Goal: Information Seeking & Learning: Learn about a topic

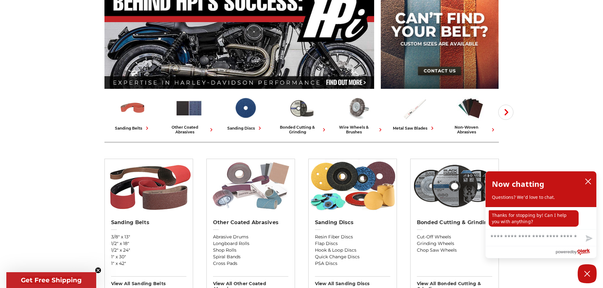
scroll to position [63, 0]
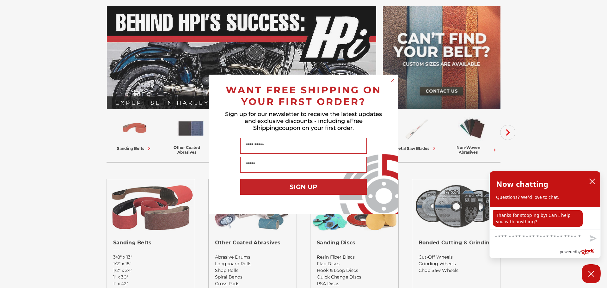
click at [389, 79] on form "WANT FREE SHIPPING ON YOUR FIRST ORDER? Sign up for our newsletter to receive t…" at bounding box center [304, 144] width 190 height 139
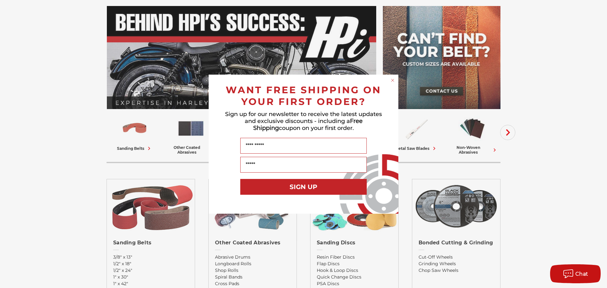
click at [393, 79] on circle "Close dialog" at bounding box center [393, 80] width 6 height 6
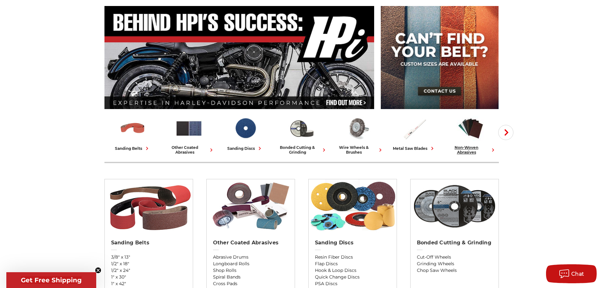
click at [468, 150] on div "non-woven abrasives" at bounding box center [470, 149] width 51 height 9
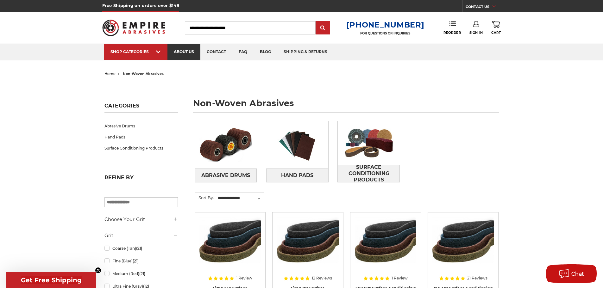
click at [184, 51] on link "about us" at bounding box center [183, 52] width 33 height 16
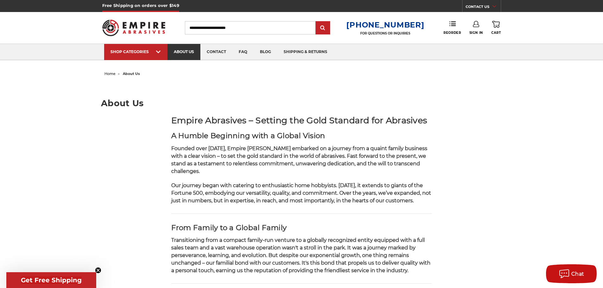
click at [181, 48] on link "about us" at bounding box center [183, 52] width 33 height 16
click at [244, 51] on link "faq" at bounding box center [242, 52] width 21 height 16
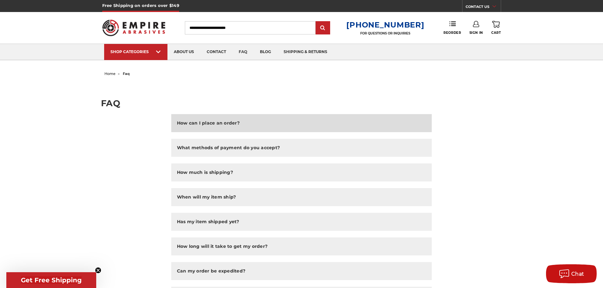
scroll to position [32, 0]
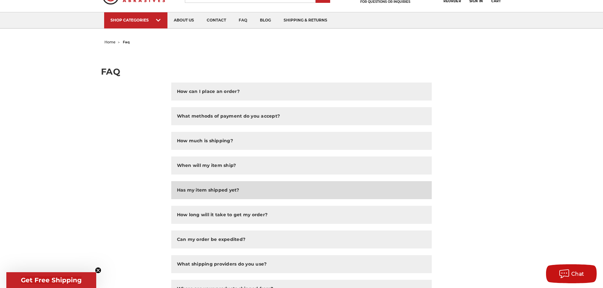
click at [226, 190] on h2 "Has my item shipped yet?" at bounding box center [208, 190] width 62 height 7
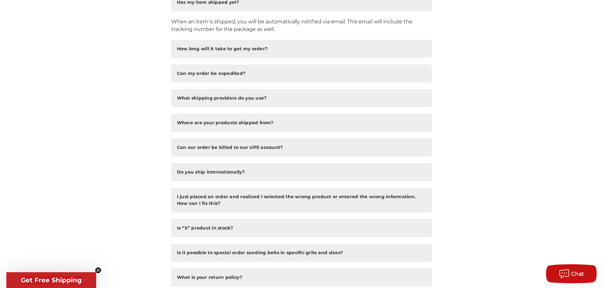
scroll to position [221, 0]
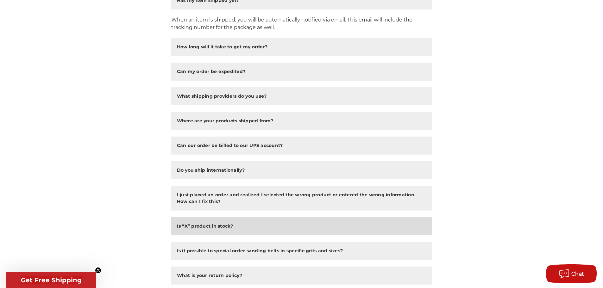
click at [204, 226] on h2 "Is “X” product in stock?" at bounding box center [205, 226] width 56 height 7
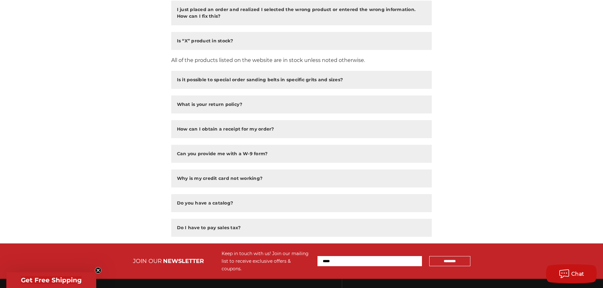
scroll to position [411, 0]
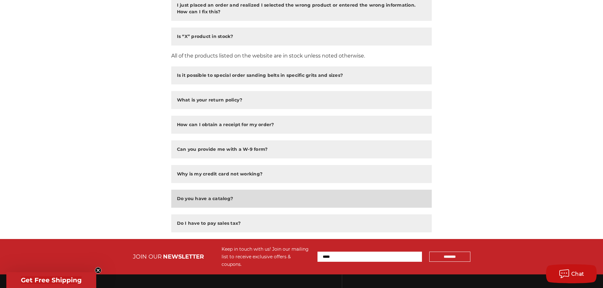
click at [220, 199] on h2 "Do you have a catalog?" at bounding box center [205, 198] width 56 height 7
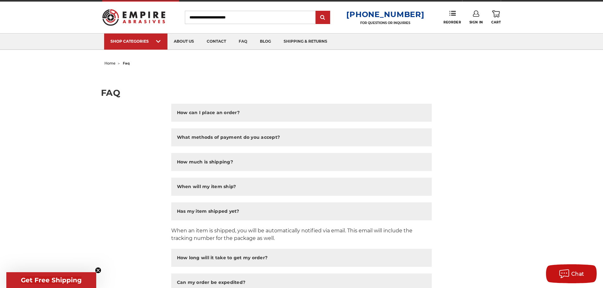
scroll to position [0, 0]
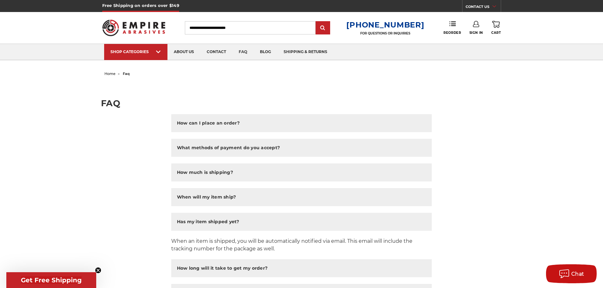
click at [476, 5] on link "CONTACT US" at bounding box center [482, 7] width 35 height 9
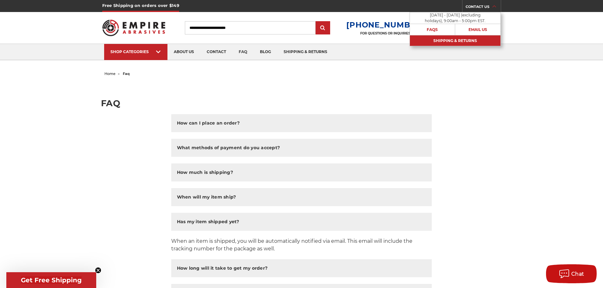
click at [449, 38] on link "Shipping & Returns" at bounding box center [455, 40] width 90 height 11
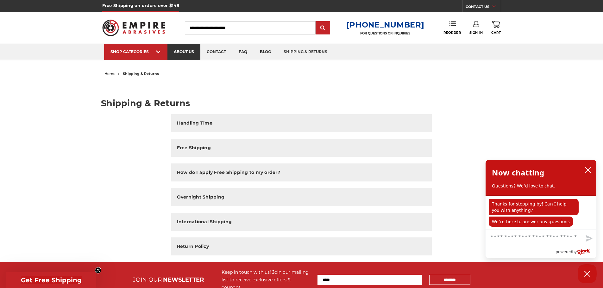
click at [184, 50] on link "about us" at bounding box center [183, 52] width 33 height 16
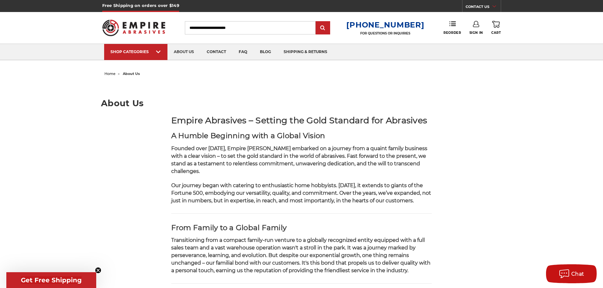
click at [127, 74] on span "about us" at bounding box center [131, 73] width 17 height 4
click at [215, 50] on link "contact" at bounding box center [216, 52] width 32 height 16
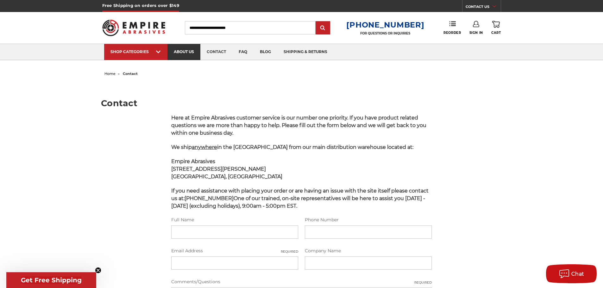
click at [183, 51] on link "about us" at bounding box center [183, 52] width 33 height 16
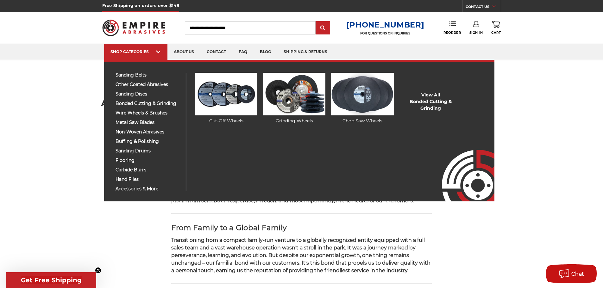
click at [205, 101] on img at bounding box center [226, 94] width 62 height 43
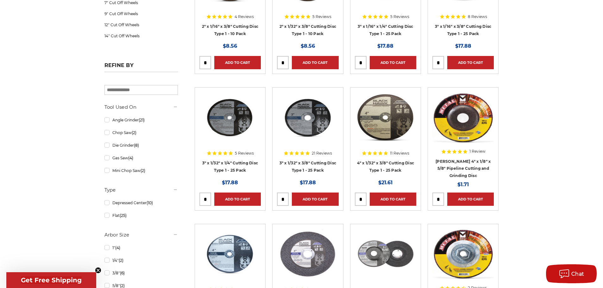
scroll to position [32, 0]
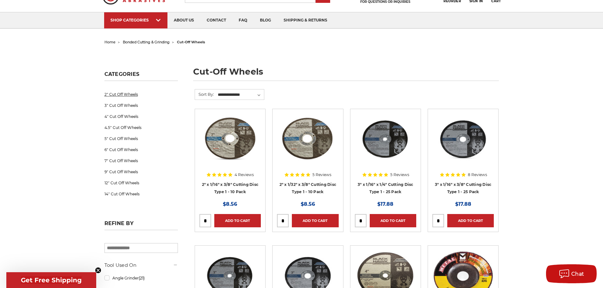
click at [117, 93] on link "2" Cut Off Wheels" at bounding box center [140, 94] width 73 height 11
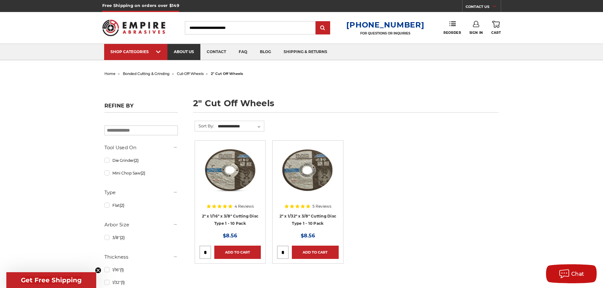
click at [181, 54] on link "about us" at bounding box center [183, 52] width 33 height 16
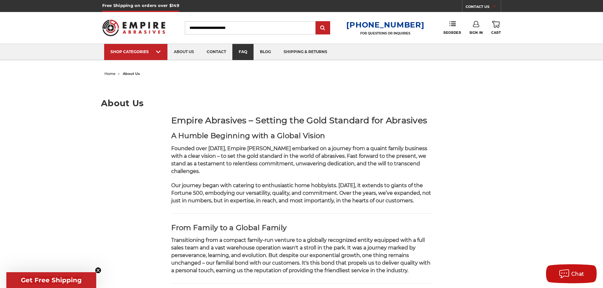
click at [245, 55] on link "faq" at bounding box center [242, 52] width 21 height 16
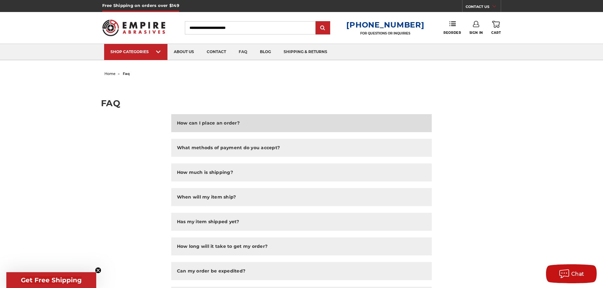
click at [218, 123] on h2 "How can I place an order?" at bounding box center [208, 123] width 63 height 7
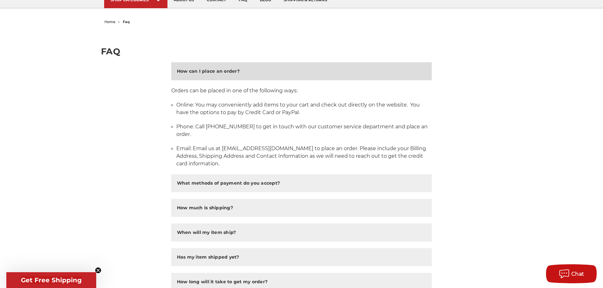
scroll to position [63, 0]
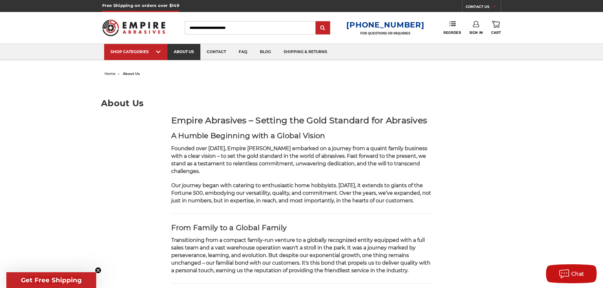
click at [190, 52] on link "about us" at bounding box center [183, 52] width 33 height 16
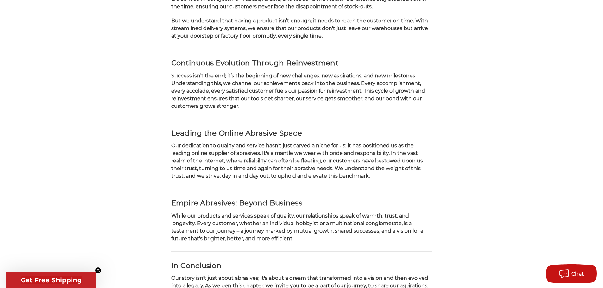
scroll to position [411, 0]
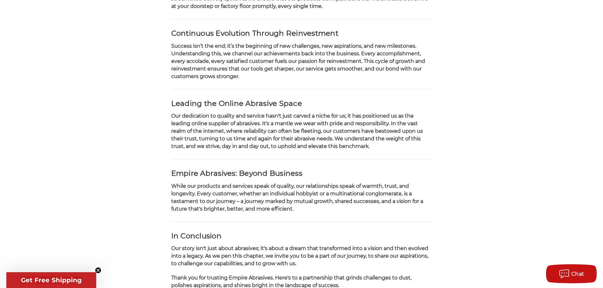
click at [50, 281] on span "Get Free Shipping" at bounding box center [51, 280] width 61 height 8
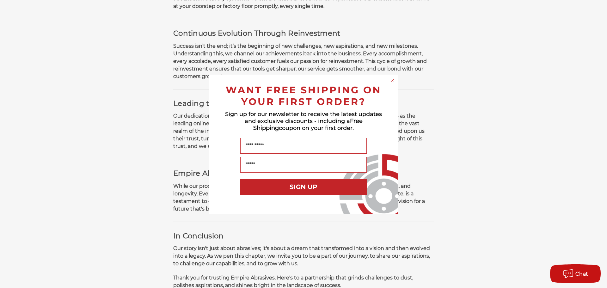
click at [392, 80] on icon "Close dialog" at bounding box center [393, 80] width 3 height 3
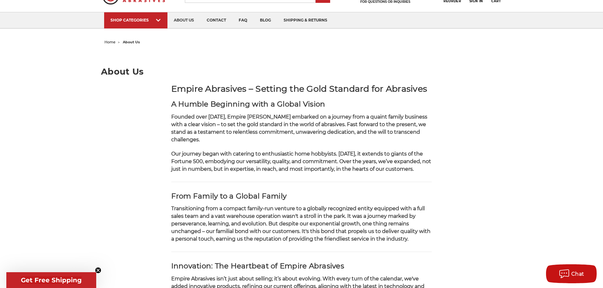
scroll to position [0, 0]
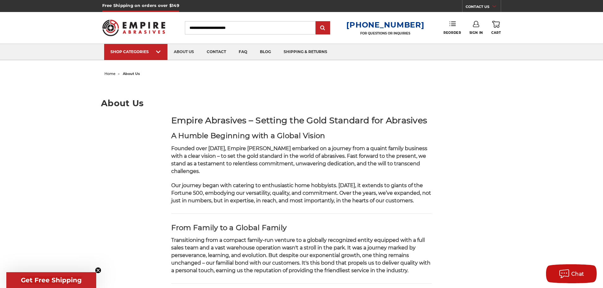
click at [452, 22] on use at bounding box center [452, 24] width 6 height 4
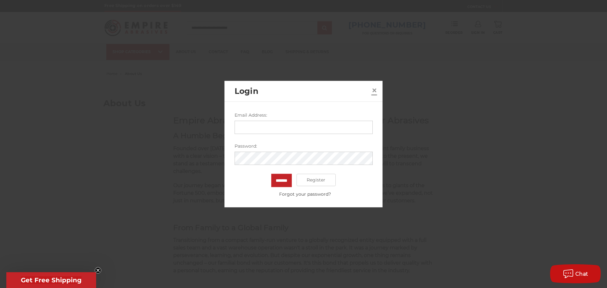
click at [372, 90] on span "×" at bounding box center [375, 90] width 6 height 12
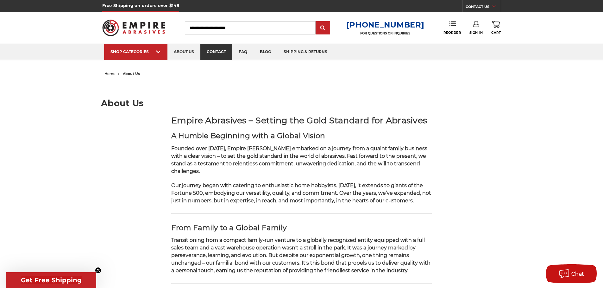
click at [217, 53] on link "contact" at bounding box center [216, 52] width 32 height 16
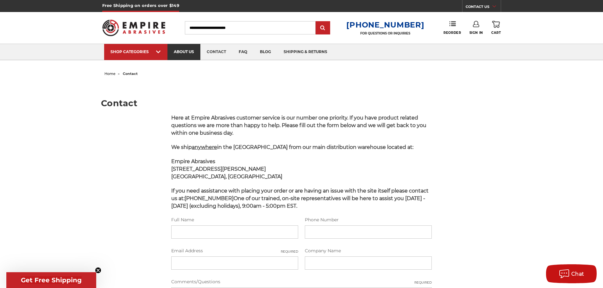
click at [184, 51] on link "about us" at bounding box center [183, 52] width 33 height 16
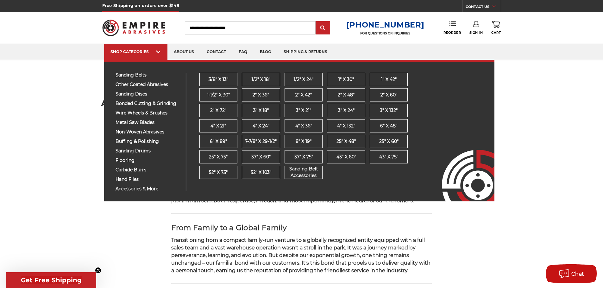
click at [137, 75] on span "sanding belts" at bounding box center [147, 75] width 65 height 5
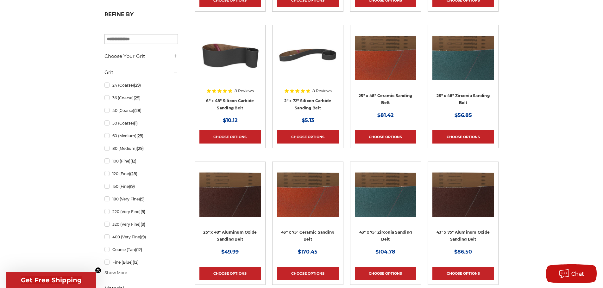
scroll to position [506, 0]
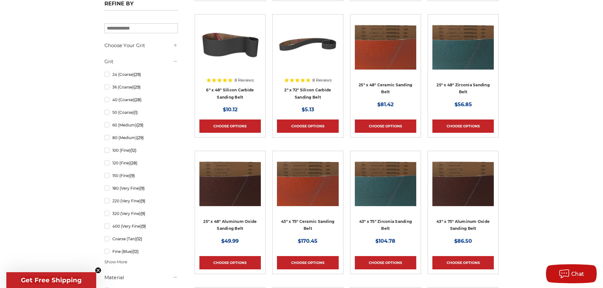
click at [228, 38] on img at bounding box center [229, 44] width 61 height 51
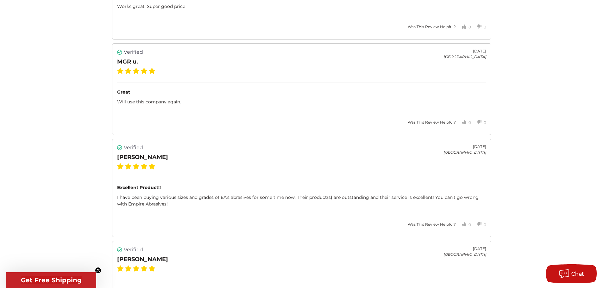
scroll to position [1265, 0]
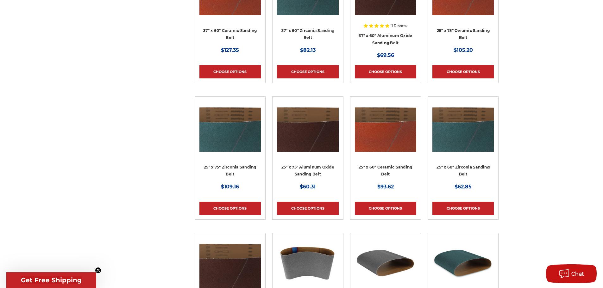
scroll to position [1265, 0]
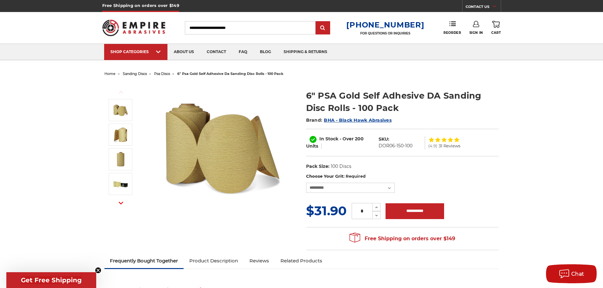
click at [361, 121] on span "BHA - Black Hawk Abrasives" at bounding box center [358, 120] width 68 height 6
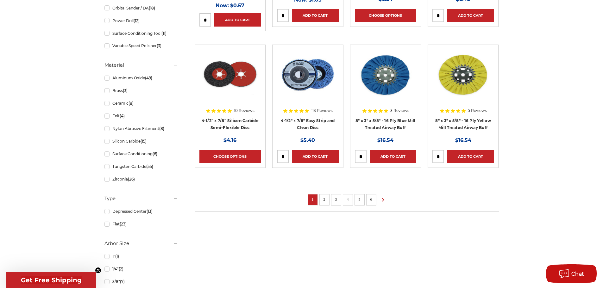
scroll to position [411, 0]
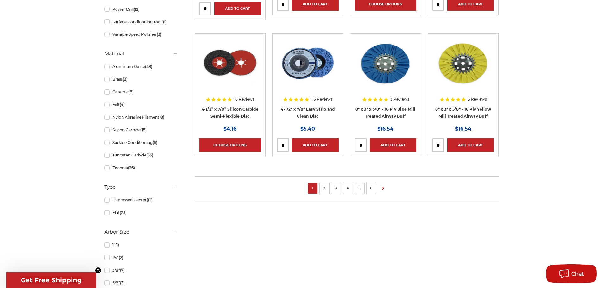
click at [326, 189] on link "2" at bounding box center [324, 188] width 6 height 7
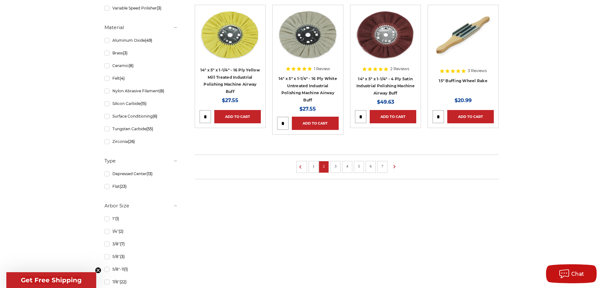
scroll to position [443, 0]
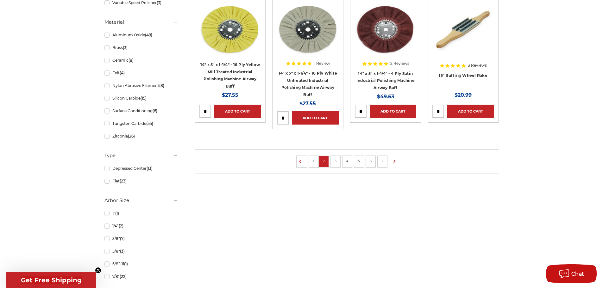
click at [334, 161] on link "3" at bounding box center [335, 161] width 6 height 7
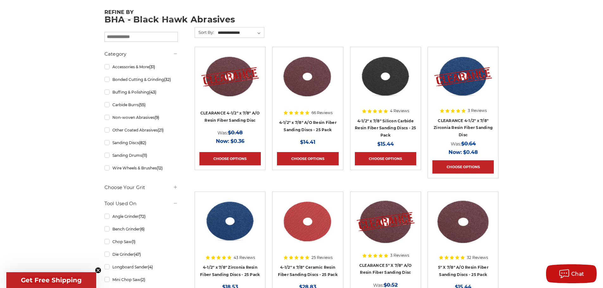
scroll to position [127, 0]
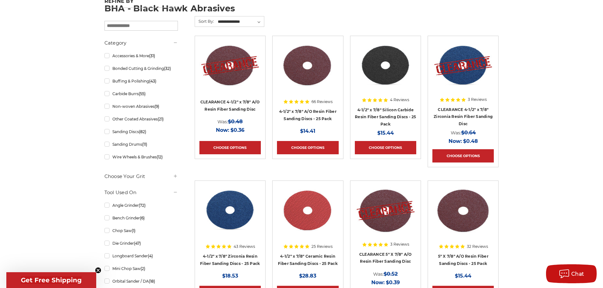
click at [312, 79] on img at bounding box center [307, 65] width 61 height 51
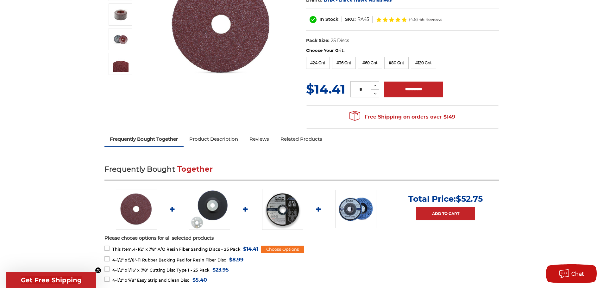
scroll to position [63, 0]
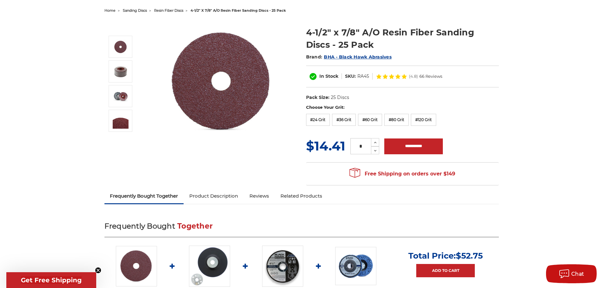
click at [430, 75] on span "66 Reviews" at bounding box center [430, 76] width 23 height 4
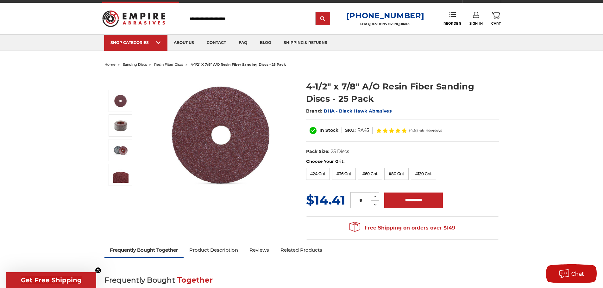
scroll to position [7, 0]
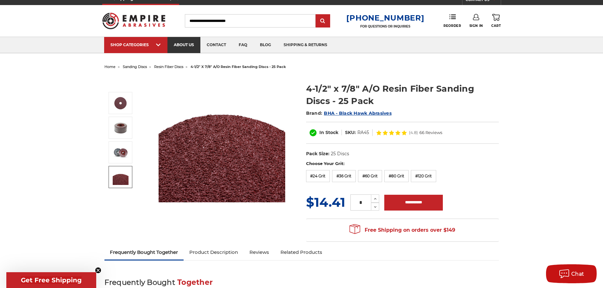
click at [189, 47] on link "about us" at bounding box center [183, 45] width 33 height 16
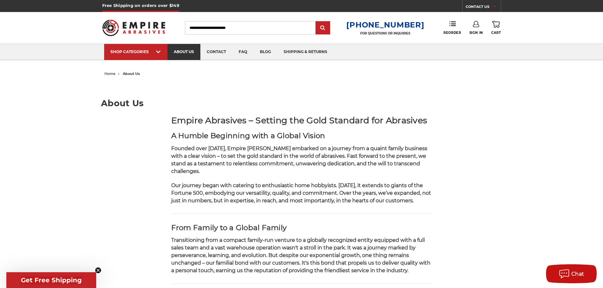
click at [177, 50] on link "about us" at bounding box center [183, 52] width 33 height 16
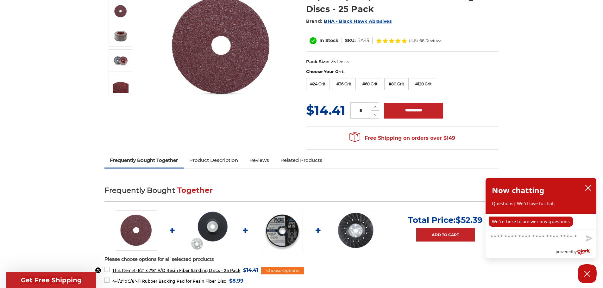
click at [220, 163] on link "Product Description" at bounding box center [213, 160] width 60 height 14
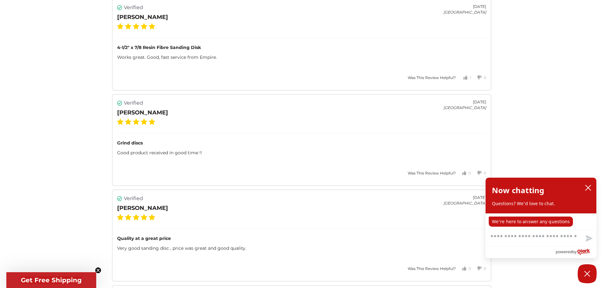
scroll to position [1491, 0]
